Goal: Task Accomplishment & Management: Manage account settings

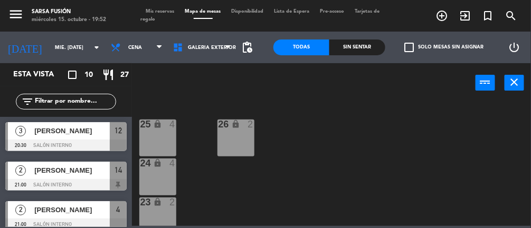
click at [54, 54] on input "mié. [DATE]" at bounding box center [84, 48] width 68 height 16
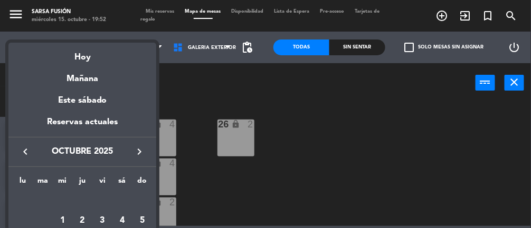
click at [76, 68] on div "Mañana" at bounding box center [82, 75] width 148 height 22
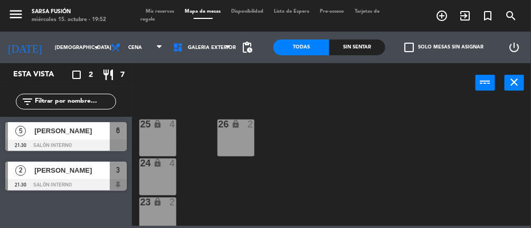
click at [50, 49] on input "[DEMOGRAPHIC_DATA] [DATE]" at bounding box center [84, 48] width 68 height 16
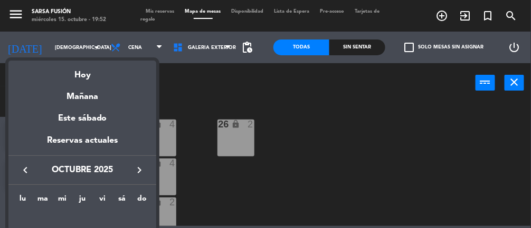
click at [74, 75] on div "Hoy" at bounding box center [82, 72] width 148 height 22
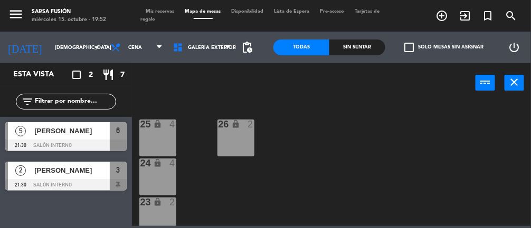
type input "mié. [DATE]"
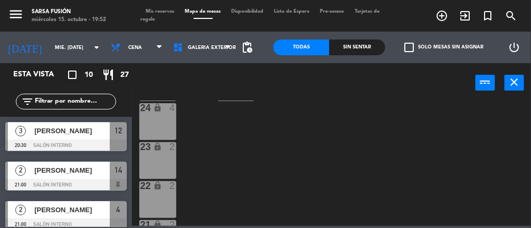
scroll to position [86, 0]
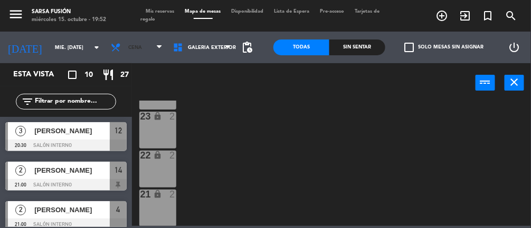
click at [114, 50] on icon at bounding box center [117, 47] width 15 height 11
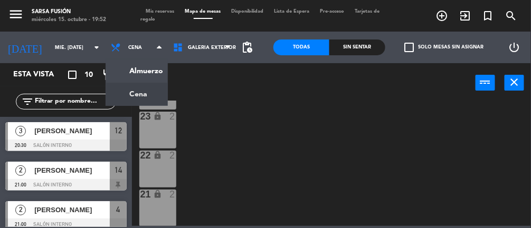
click at [130, 97] on ng-component "menu Sarsa Fusión miércoles 15. octubre - 19:52 Mis reservas Mapa de mesas Disp…" at bounding box center [265, 113] width 531 height 226
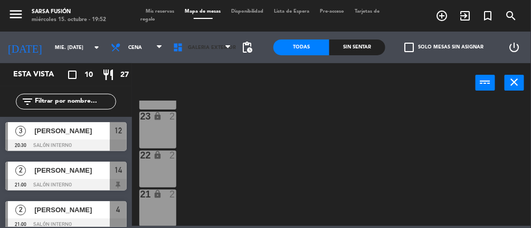
click at [183, 52] on icon at bounding box center [180, 47] width 15 height 11
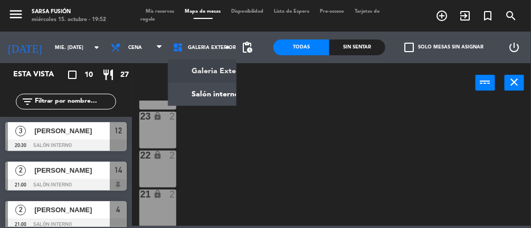
click at [186, 94] on ng-component "menu Sarsa Fusión miércoles 15. octubre - 19:52 Mis reservas Mapa de mesas Disp…" at bounding box center [265, 113] width 531 height 226
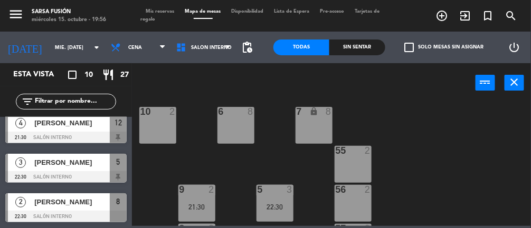
scroll to position [12, 0]
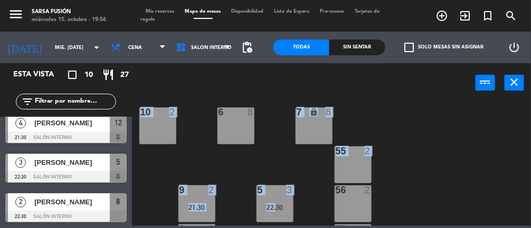
click at [236, 154] on div "6 8 7 lock 8 10 2 55 2 9 2 21:30 5 3 22:30 56 2 8 2 22:30 57 2 4 2 3 2 202 2 2 …" at bounding box center [334, 164] width 394 height 126
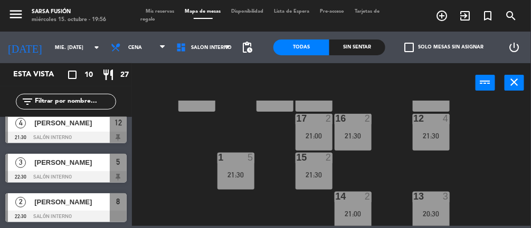
scroll to position [242, 0]
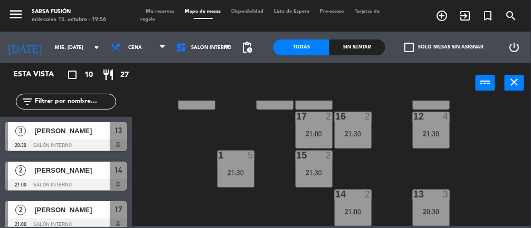
click at [178, 149] on div "6 8 7 lock 8 10 2 55 2 9 2 21:30 5 3 22:30 56 2 8 2 22:30 57 2 4 2 3 2 202 2 2 …" at bounding box center [334, 164] width 394 height 126
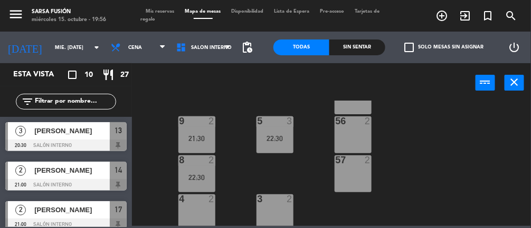
scroll to position [73, 0]
